Goal: Download file/media

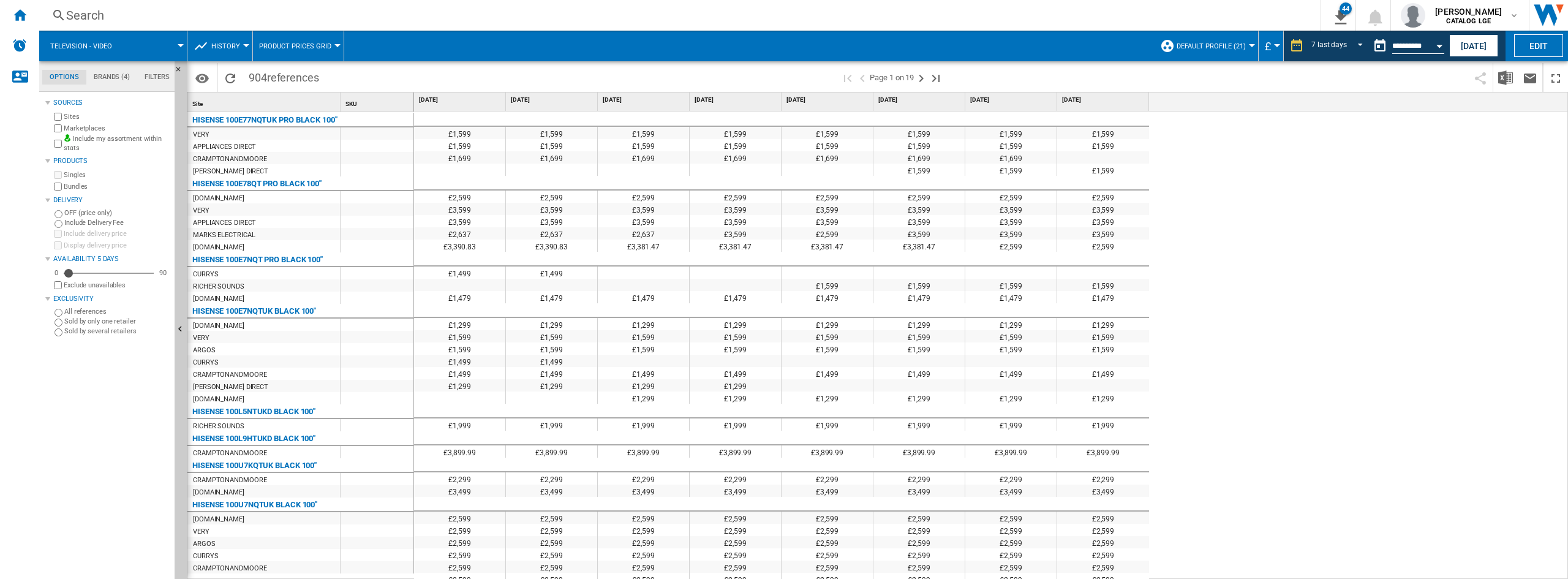
click at [6, 8] on div "Home" at bounding box center [20, 15] width 40 height 31
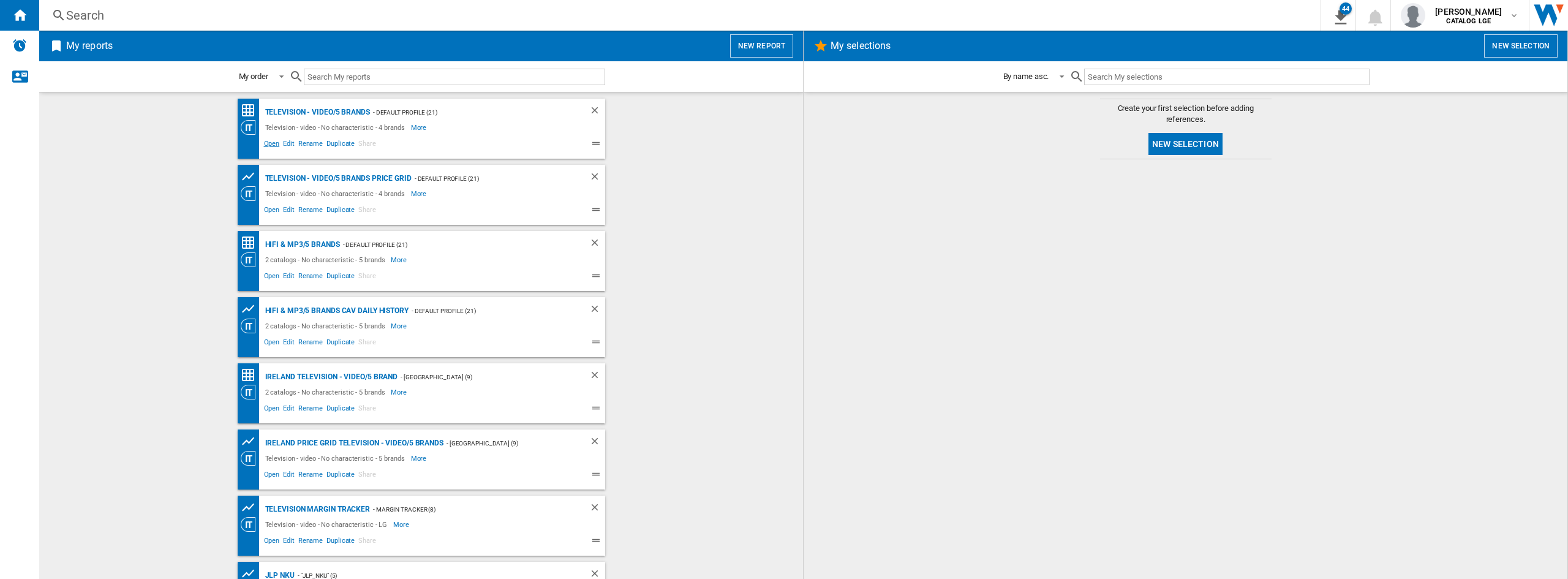
click at [271, 146] on span "Open" at bounding box center [271, 145] width 20 height 15
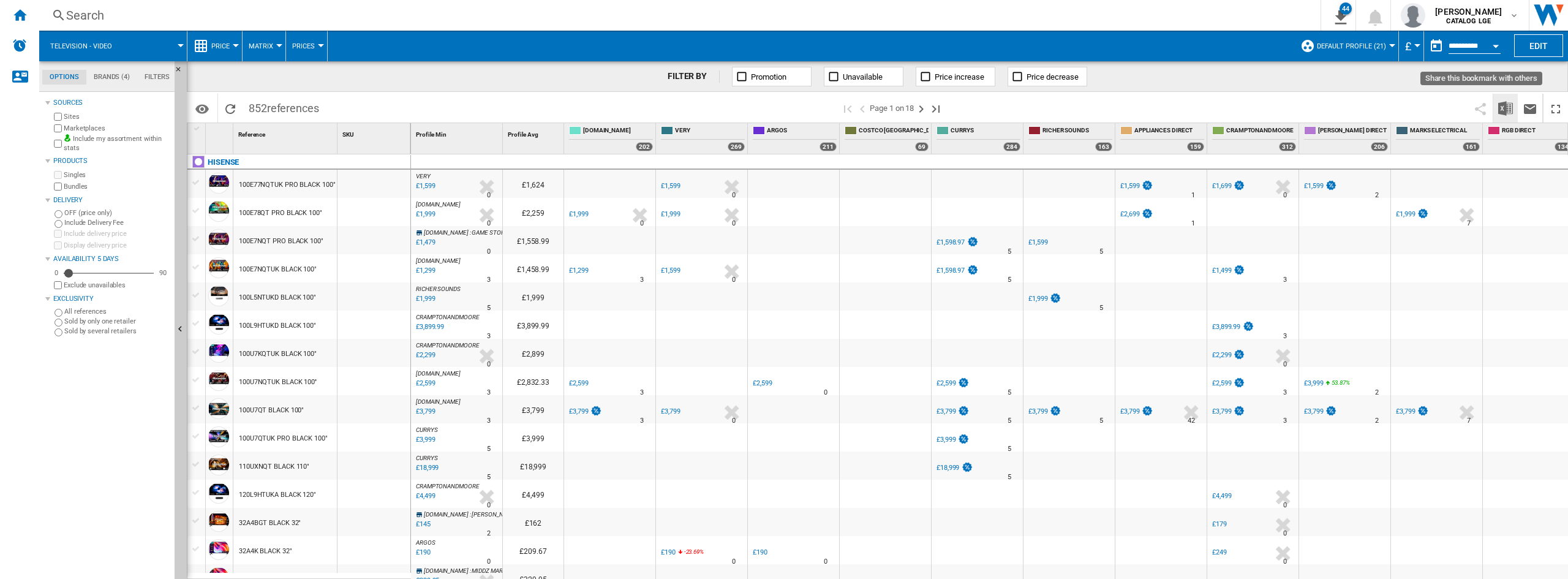
click at [1498, 103] on img "Download in Excel" at bounding box center [1506, 108] width 15 height 15
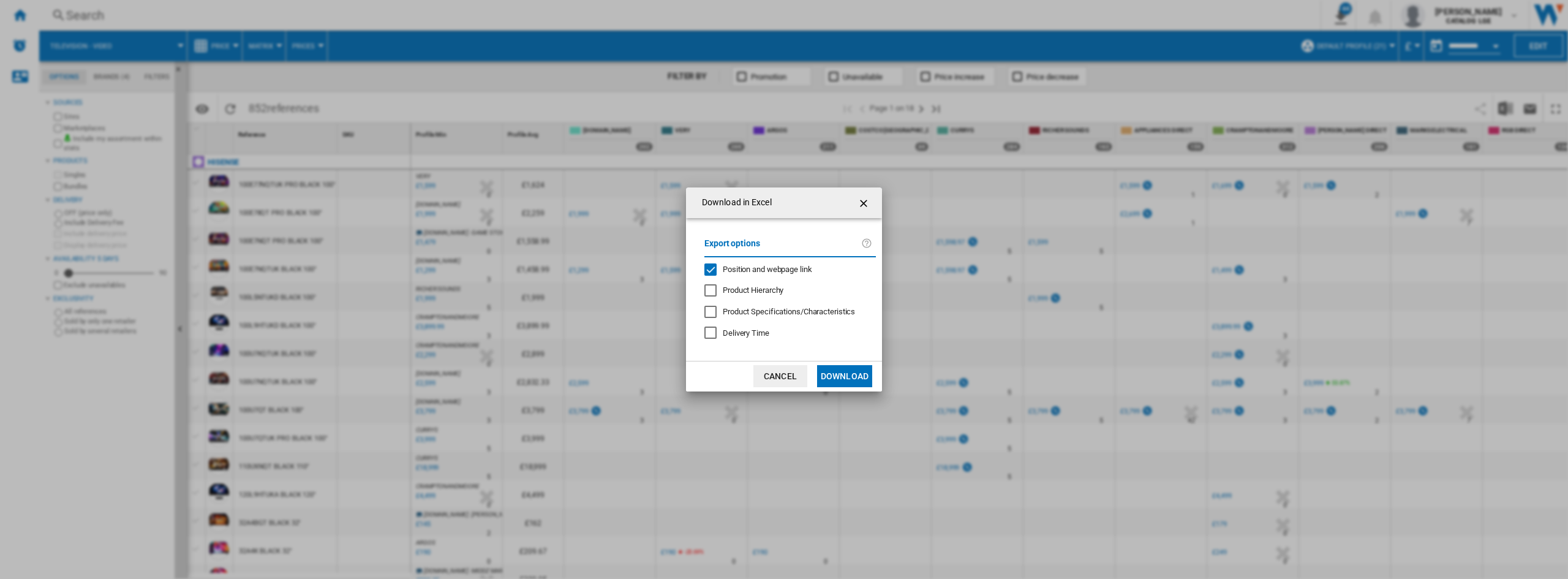
click at [749, 264] on div "Position and webpage link" at bounding box center [767, 270] width 90 height 11
click at [841, 377] on button "Download" at bounding box center [844, 375] width 56 height 22
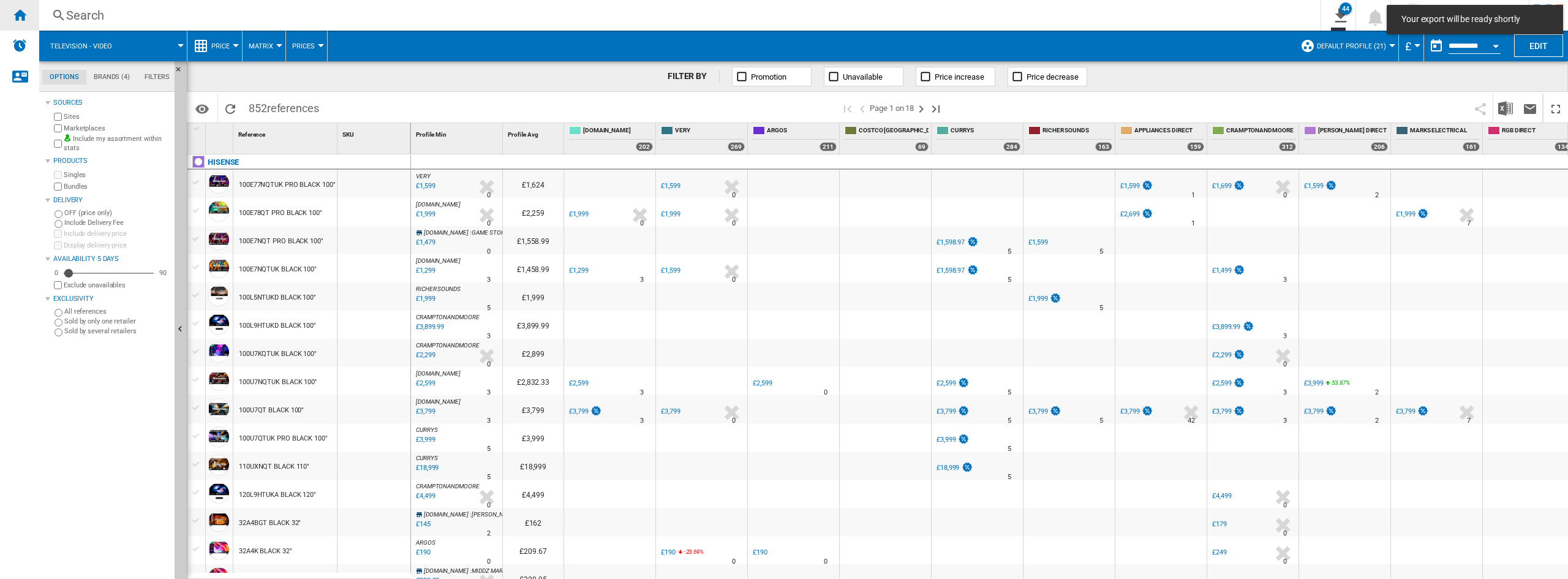
click at [18, 23] on div "Home" at bounding box center [20, 15] width 40 height 31
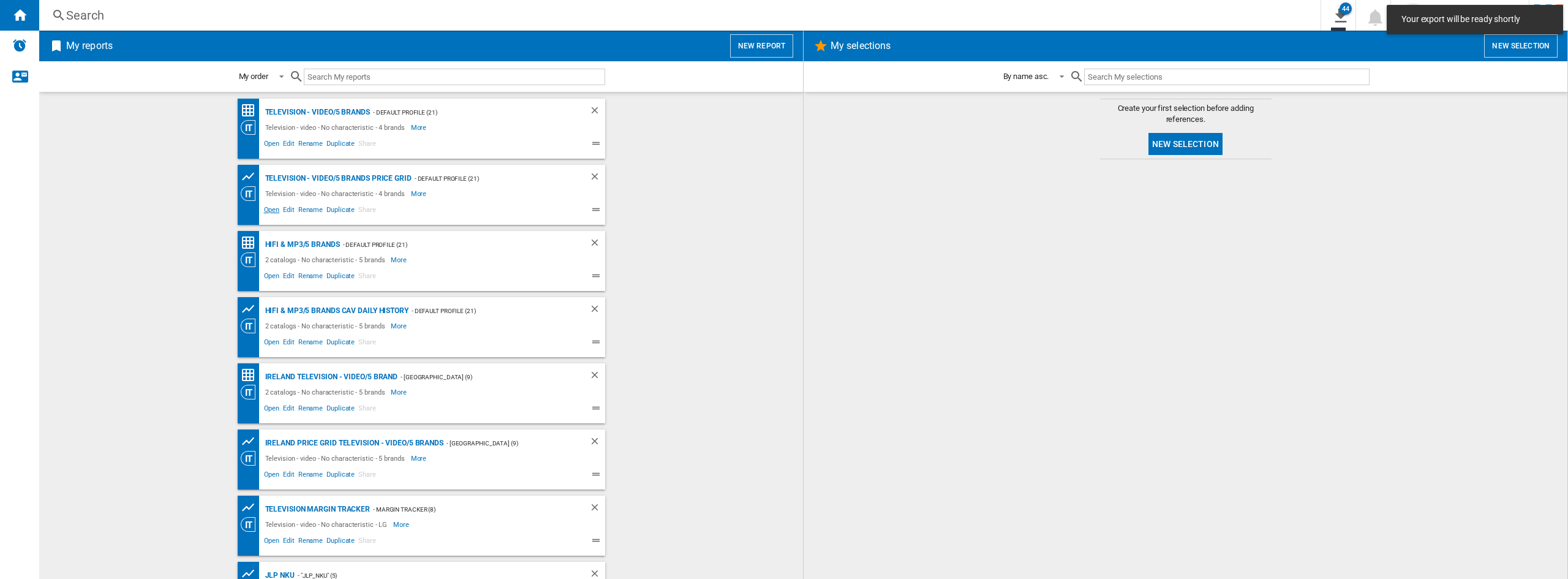
click at [272, 213] on span "Open" at bounding box center [271, 211] width 20 height 15
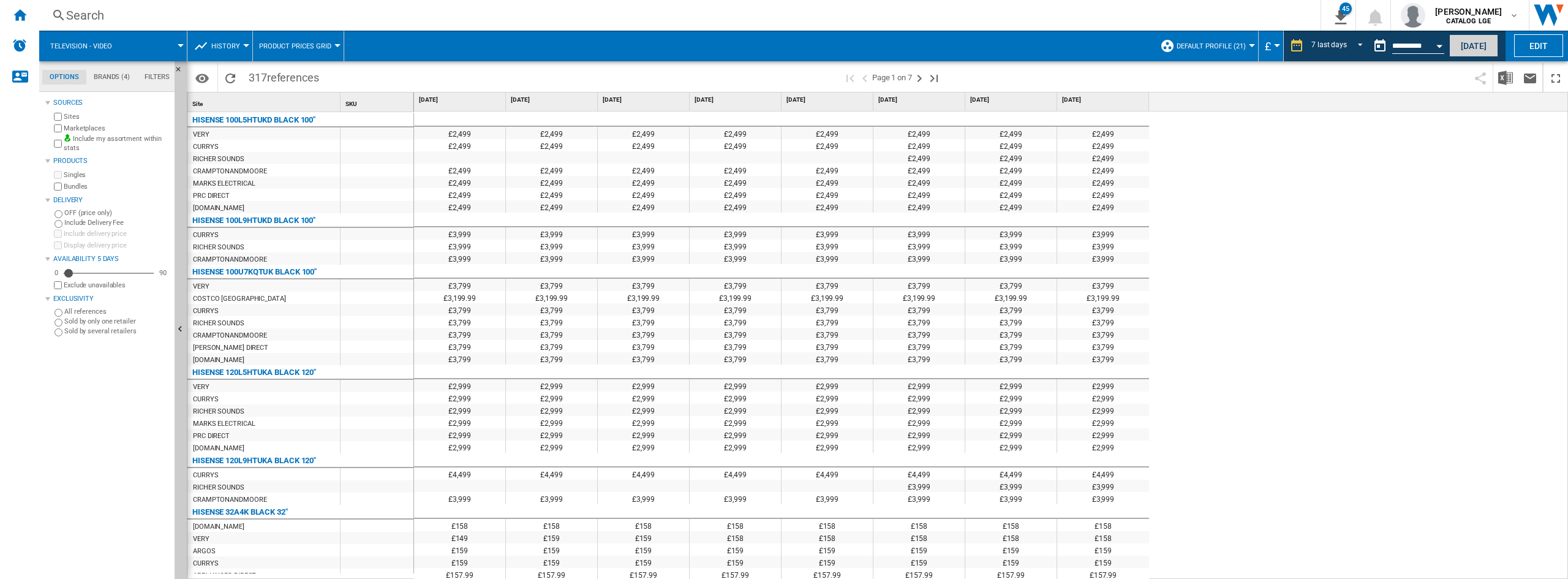
click at [1463, 51] on button "[DATE]" at bounding box center [1474, 45] width 49 height 23
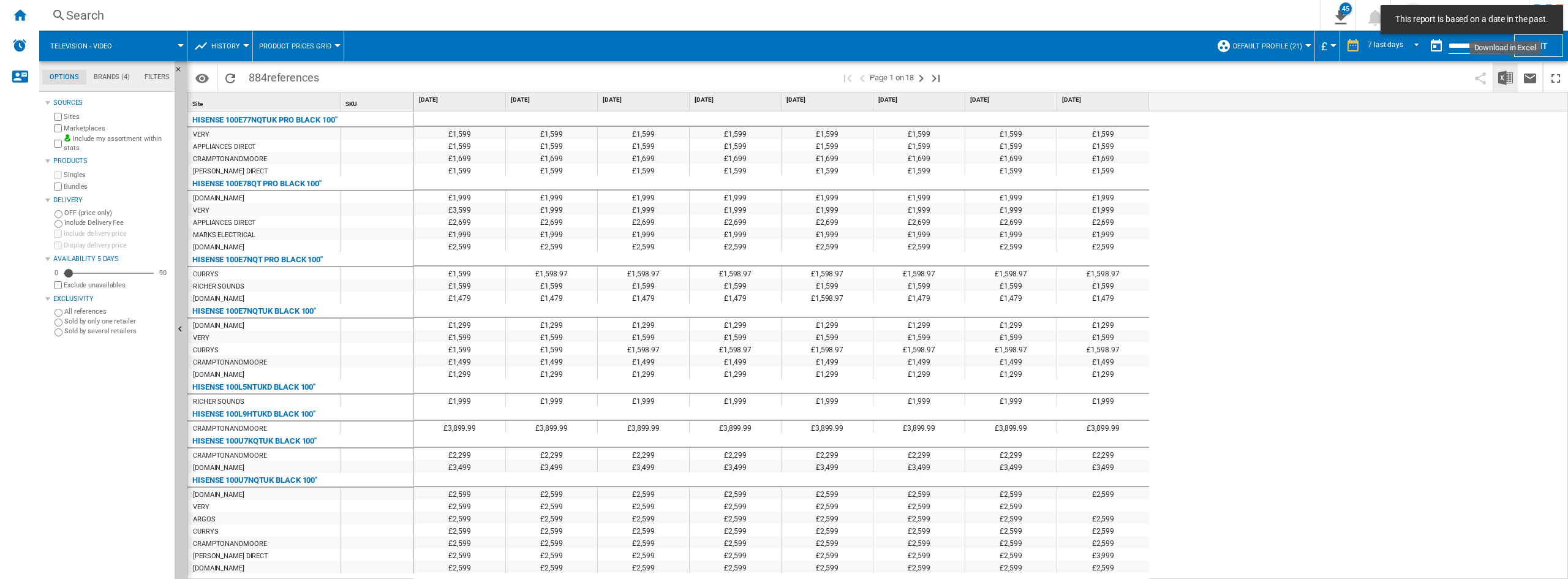
click at [1497, 69] on button "Download in Excel" at bounding box center [1506, 77] width 24 height 29
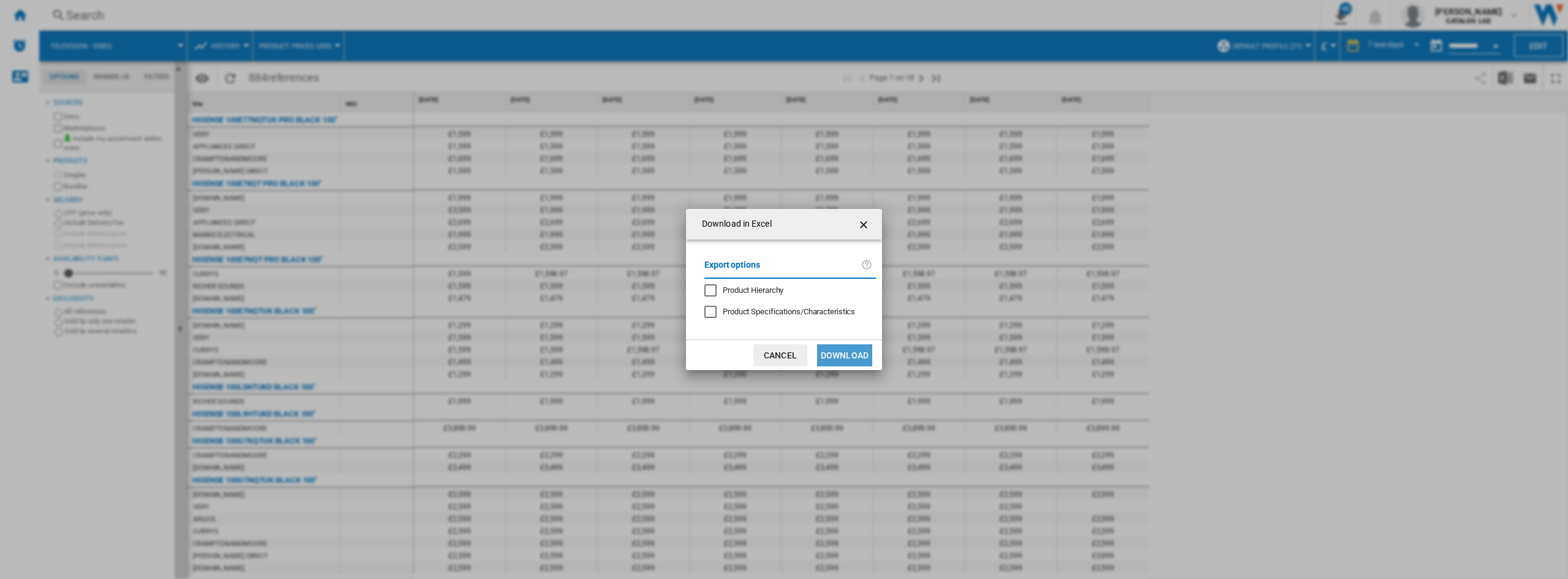
click at [839, 346] on button "Download" at bounding box center [844, 355] width 56 height 22
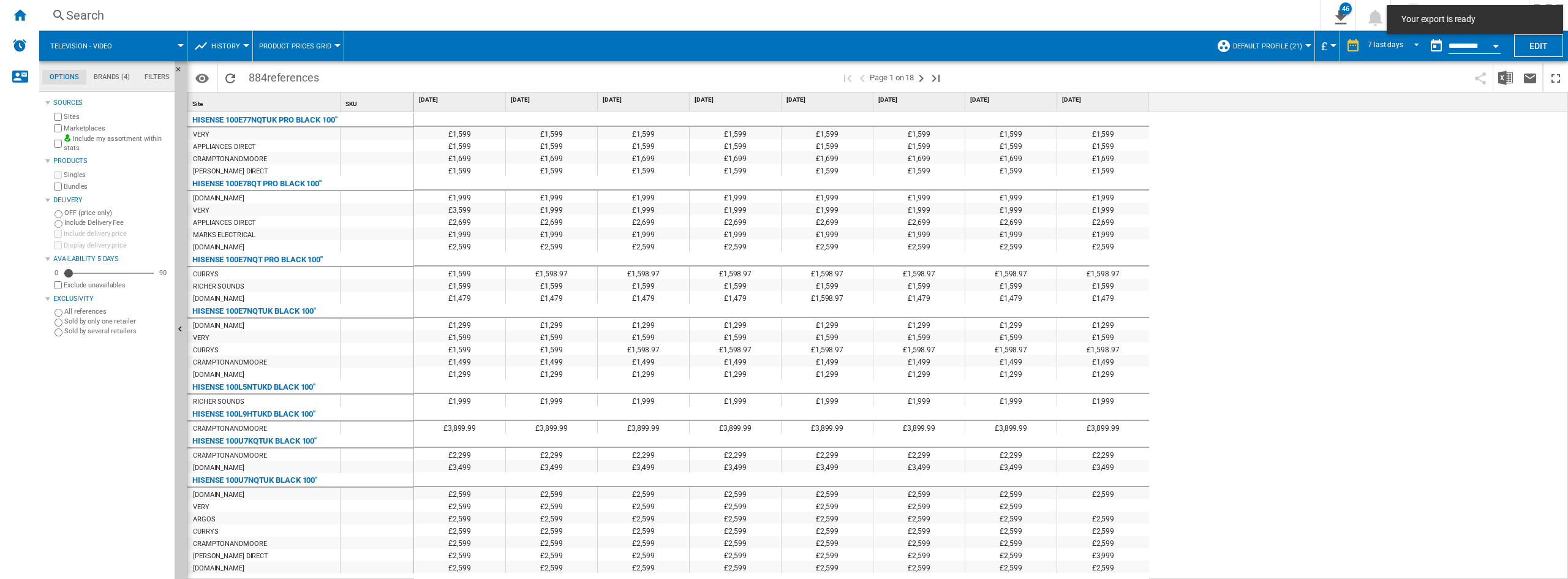
click at [20, 13] on ng-md-icon "Home" at bounding box center [20, 15] width 15 height 15
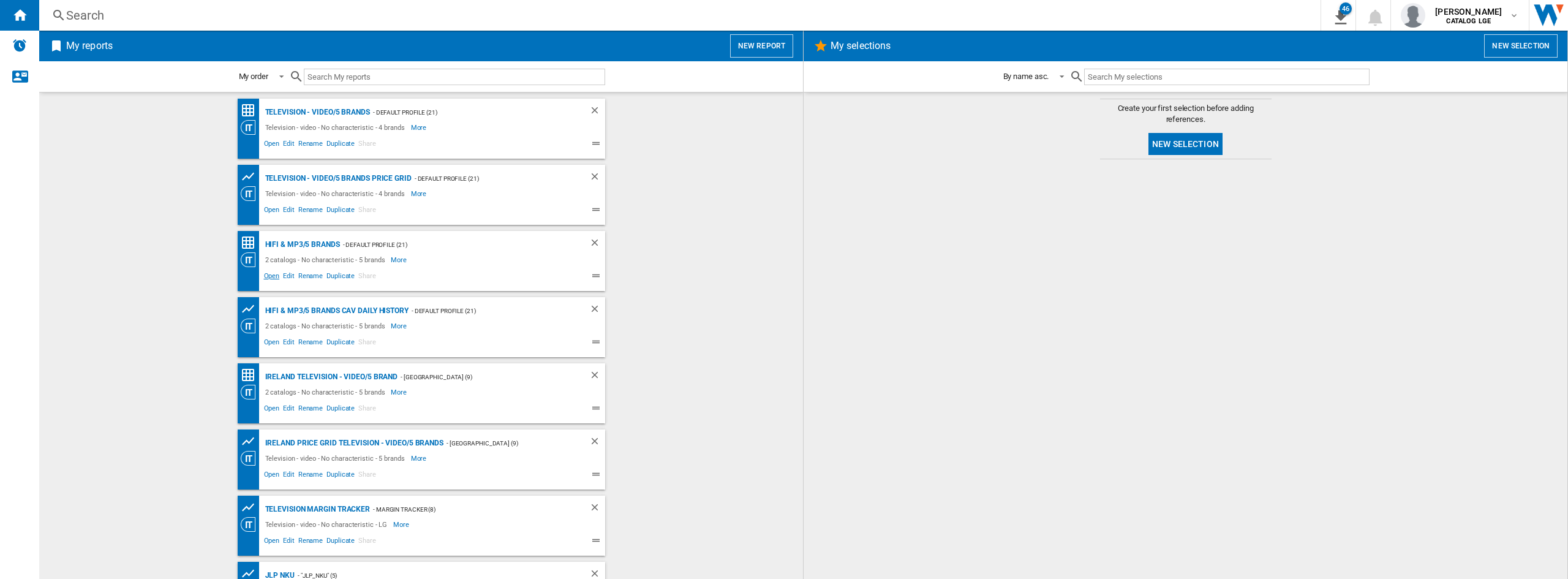
click at [262, 277] on span "Open" at bounding box center [271, 278] width 20 height 15
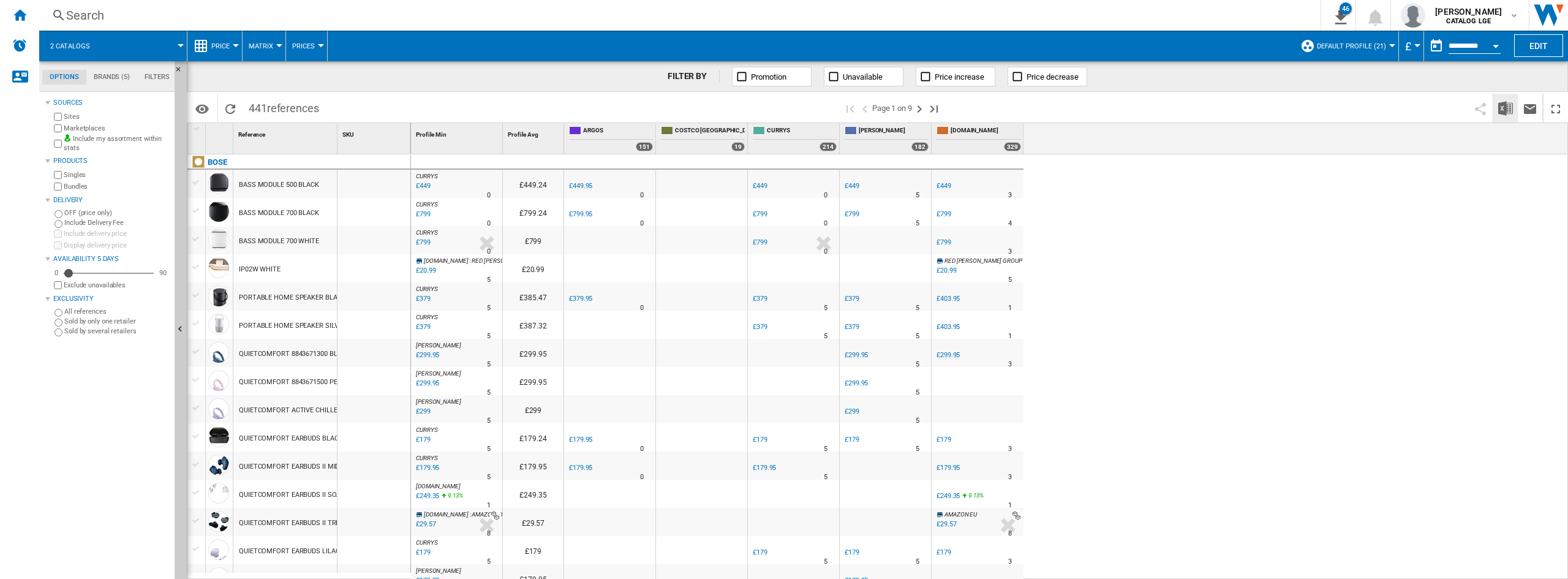
click at [1497, 120] on button "Download in Excel" at bounding box center [1506, 108] width 24 height 29
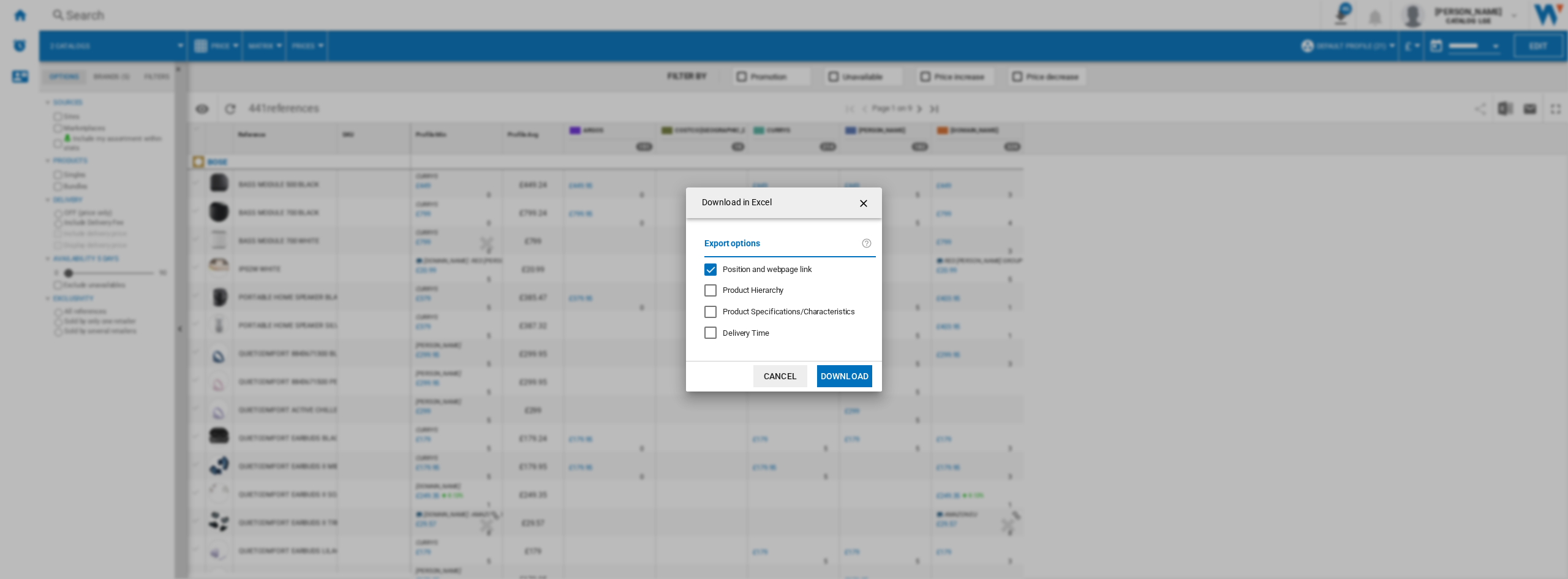
click at [755, 271] on span "Position and webpage link" at bounding box center [767, 270] width 90 height 9
click at [828, 377] on button "Download" at bounding box center [844, 375] width 56 height 22
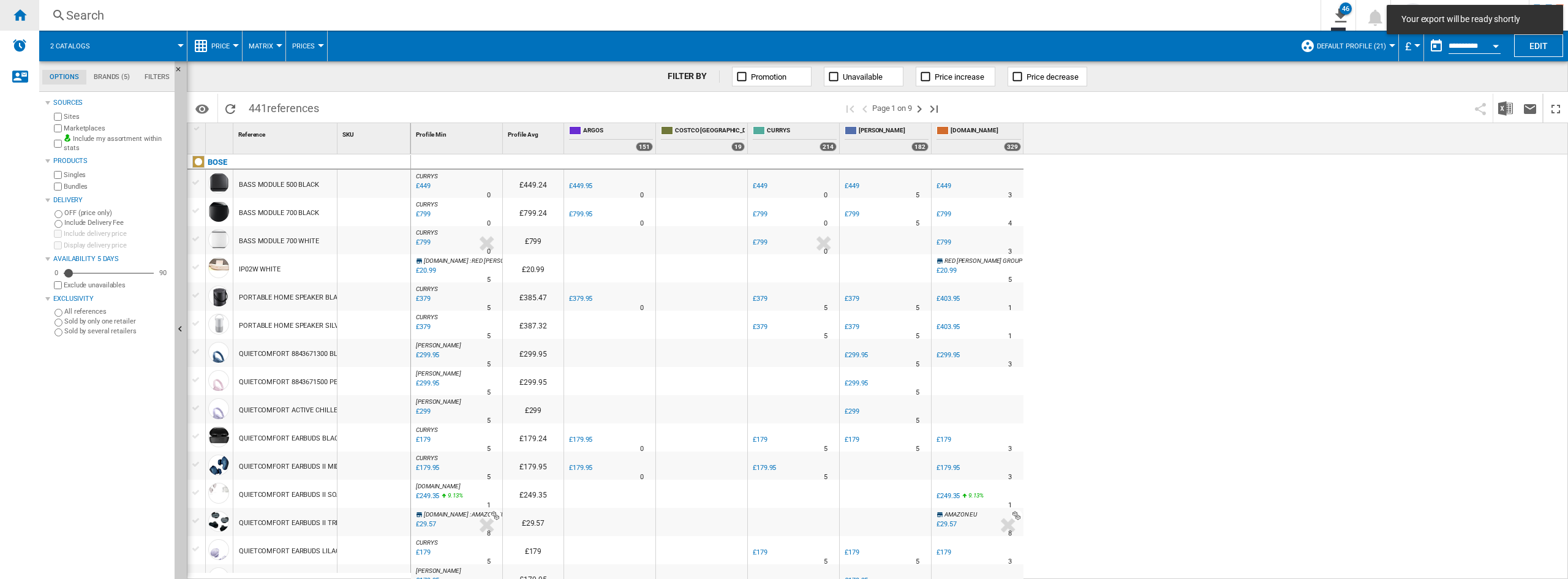
click at [27, 24] on div "Home" at bounding box center [20, 15] width 40 height 31
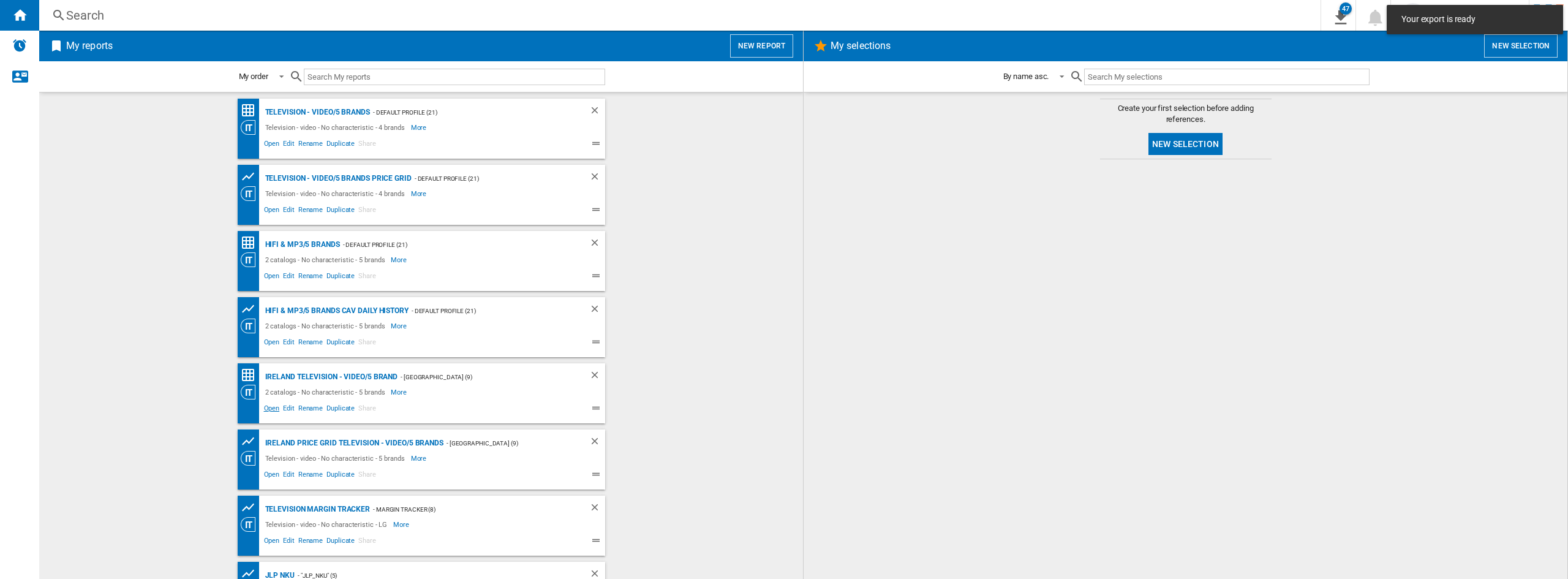
click at [265, 410] on span "Open" at bounding box center [271, 410] width 20 height 15
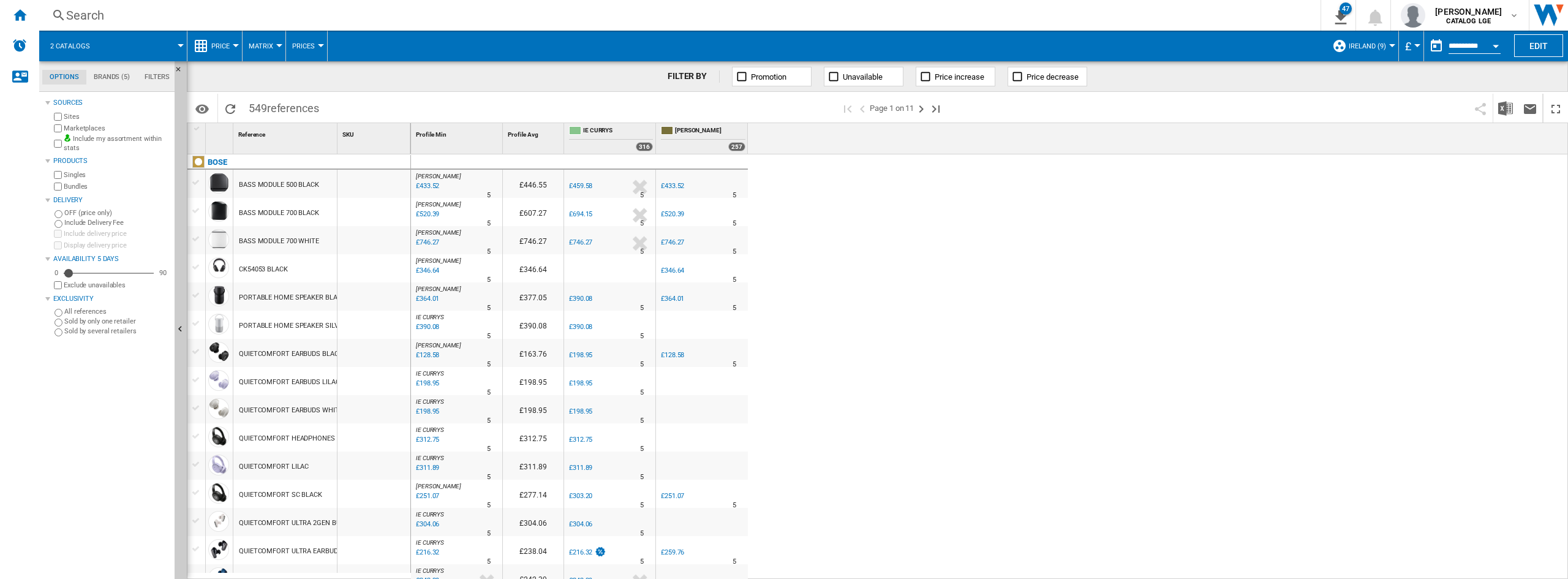
click at [1406, 50] on span "£" at bounding box center [1408, 46] width 7 height 13
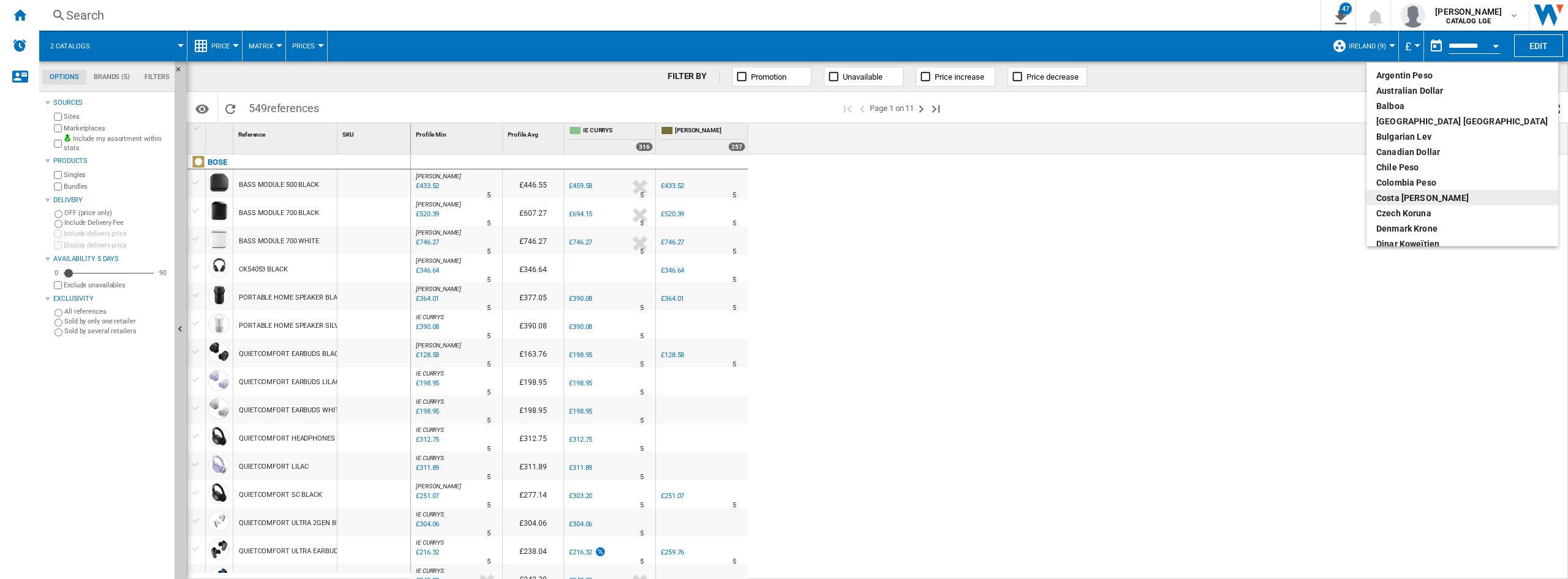
scroll to position [184, 0]
click at [1410, 120] on div "euro" at bounding box center [1462, 121] width 172 height 12
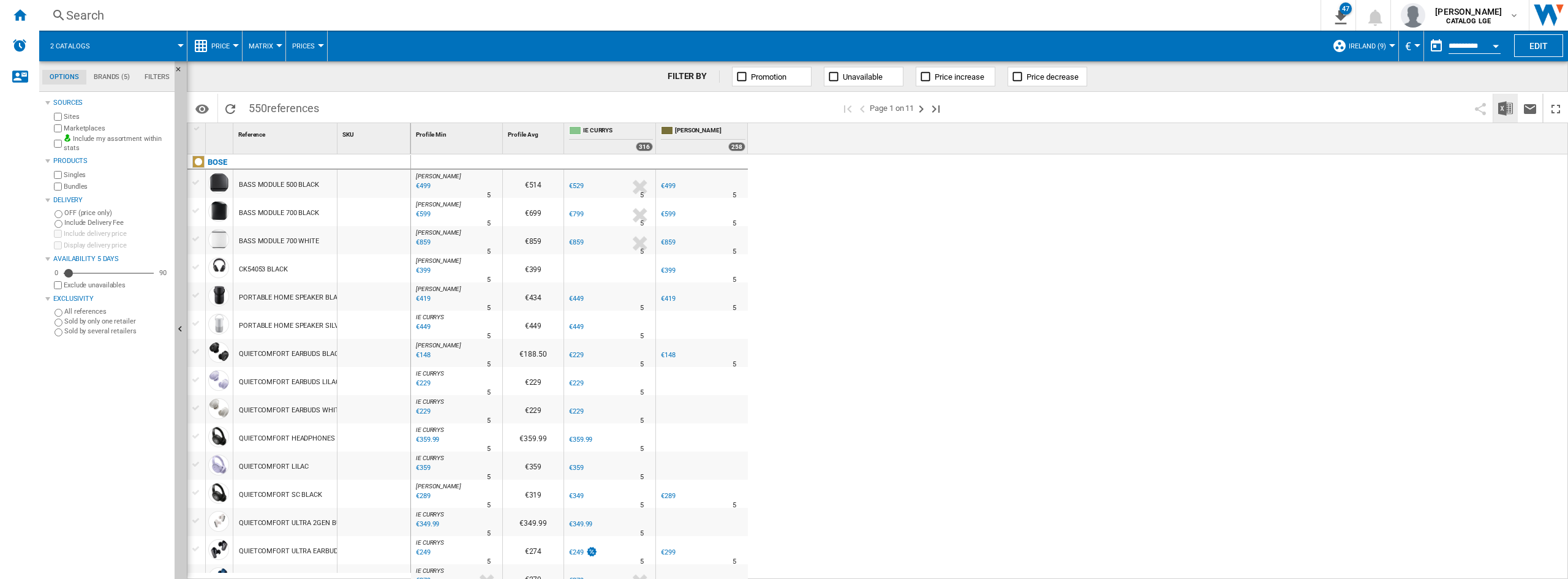
click at [1507, 115] on img "Download in Excel" at bounding box center [1506, 108] width 15 height 15
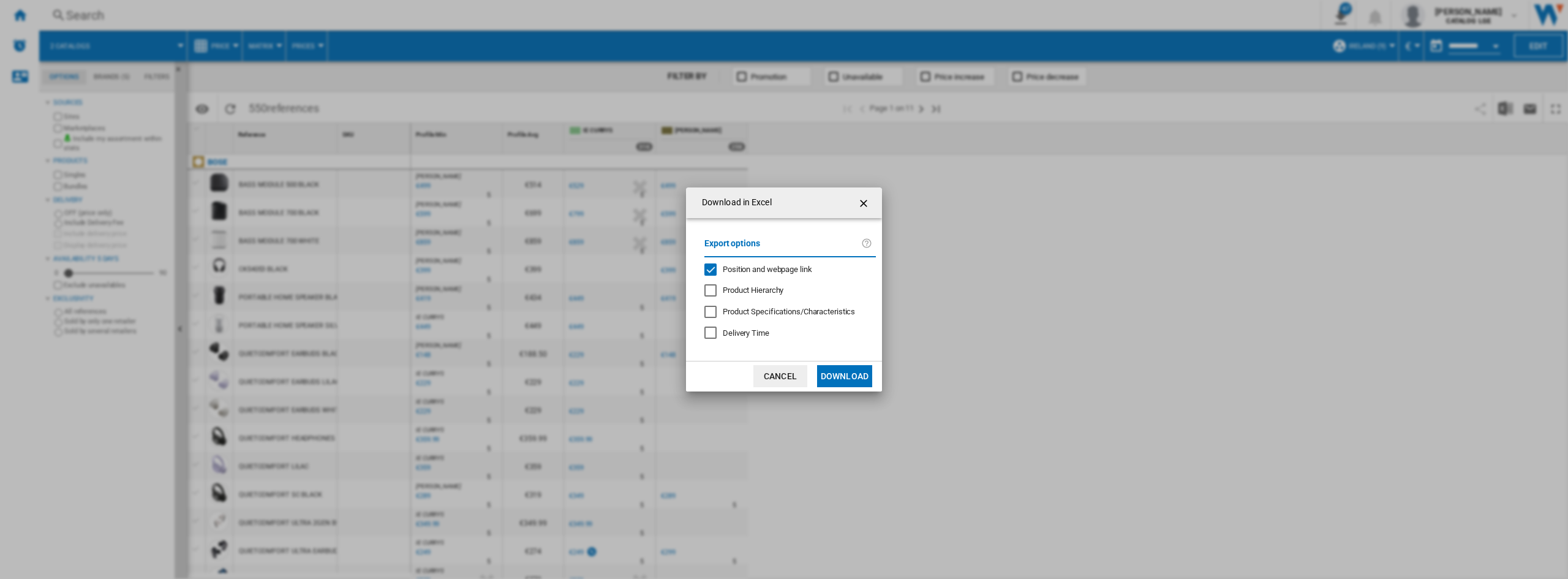
click at [752, 268] on span "Position and webpage link" at bounding box center [767, 270] width 90 height 9
click at [841, 373] on button "Download" at bounding box center [844, 375] width 56 height 22
